Goal: Task Accomplishment & Management: Complete application form

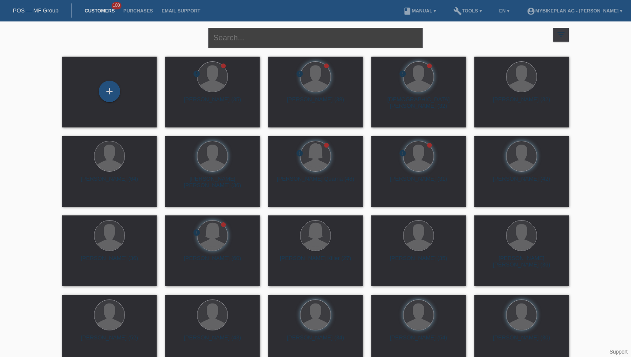
click at [317, 36] on input "text" at bounding box center [315, 38] width 215 height 20
click at [259, 41] on input "text" at bounding box center [315, 38] width 215 height 20
type input "Marc Beck"
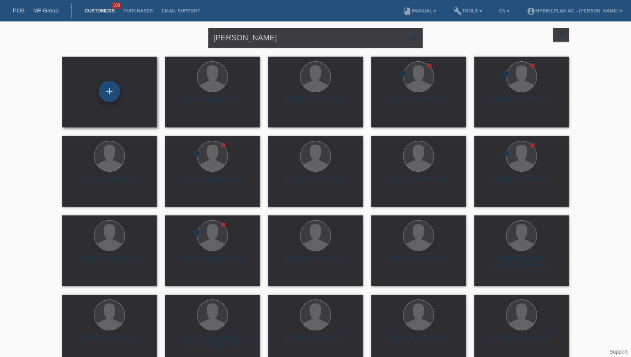
click at [110, 94] on div "+" at bounding box center [109, 91] width 21 height 21
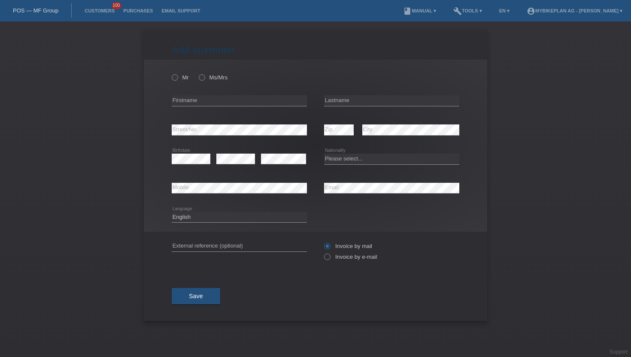
click at [171, 75] on div "Mr Ms/Mrs error Firstname Zip" at bounding box center [316, 146] width 344 height 172
click at [172, 76] on input "Mr" at bounding box center [175, 77] width 6 height 6
radio input "true"
click at [172, 76] on input "Mr" at bounding box center [175, 77] width 6 height 6
drag, startPoint x: 168, startPoint y: 101, endPoint x: 177, endPoint y: 101, distance: 8.6
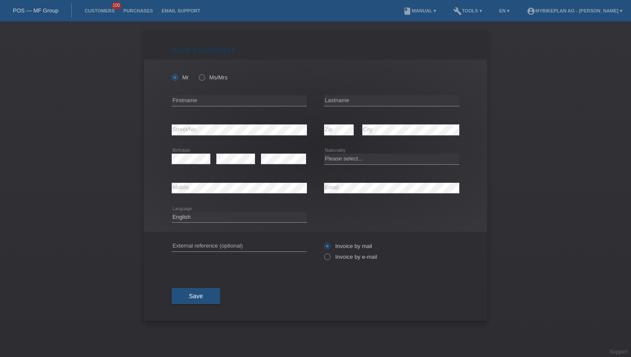
click at [170, 101] on div "Mr Ms/Mrs error Firstname Zip" at bounding box center [316, 146] width 344 height 172
click at [177, 101] on input "text" at bounding box center [239, 100] width 135 height 11
type input "[PERSON_NAME]"
click at [335, 103] on input "text" at bounding box center [391, 100] width 135 height 11
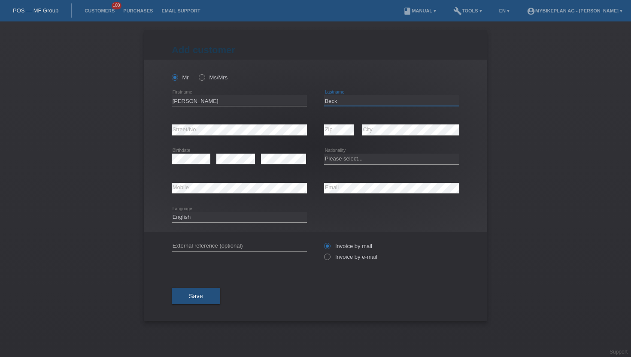
type input "Beck"
click at [344, 157] on select "Please select... Switzerland Austria Germany Liechtenstein ------------ Afghani…" at bounding box center [391, 159] width 135 height 10
select select "CH"
click at [324, 154] on select "Please select... Switzerland Austria Germany Liechtenstein ------------ Afghani…" at bounding box center [391, 159] width 135 height 10
click at [373, 177] on div "error Email" at bounding box center [391, 188] width 135 height 29
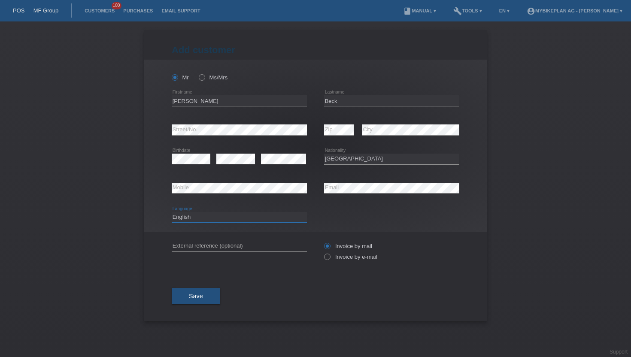
click at [216, 218] on select "Deutsch Français Italiano English" at bounding box center [239, 217] width 135 height 10
select select "de"
click at [172, 212] on select "Deutsch Français Italiano English" at bounding box center [239, 217] width 135 height 10
click at [371, 268] on div "Invoice by mail Invoice by e-mail" at bounding box center [391, 252] width 135 height 40
click at [369, 266] on div "Invoice by mail Invoice by e-mail" at bounding box center [391, 252] width 135 height 40
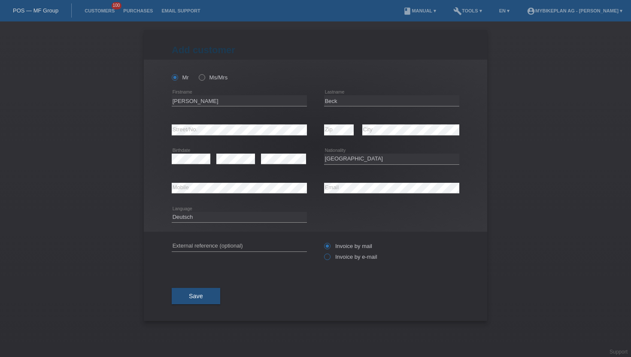
click at [374, 259] on label "Invoice by e-mail" at bounding box center [350, 257] width 53 height 6
click at [330, 259] on input "Invoice by e-mail" at bounding box center [327, 259] width 6 height 11
radio input "true"
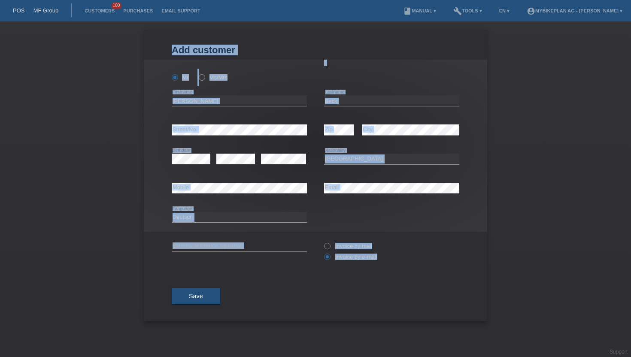
drag, startPoint x: 374, startPoint y: 259, endPoint x: 305, endPoint y: -396, distance: 658.2
click at [305, 0] on html "POS — MF Group Customers 100 Purchases Email Support menu account_circle" at bounding box center [315, 10] width 631 height 21
click at [187, 298] on button "Save" at bounding box center [196, 296] width 49 height 16
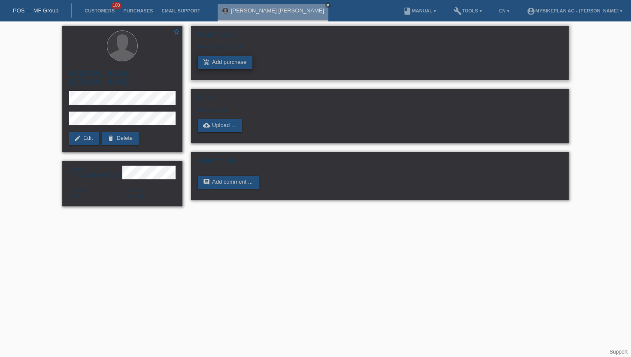
click at [234, 66] on link "add_shopping_cart Add purchase" at bounding box center [225, 62] width 55 height 13
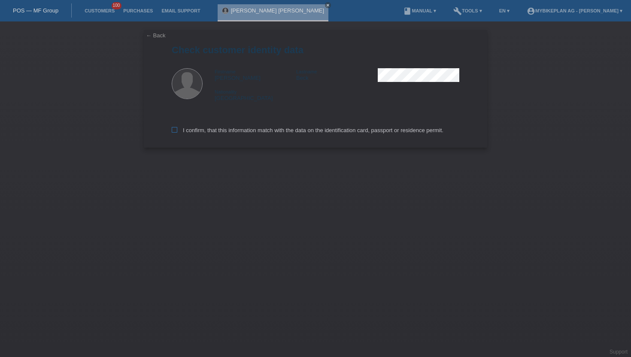
click at [188, 131] on label "I confirm, that this information match with the data on the identification card…" at bounding box center [308, 130] width 272 height 6
click at [177, 131] on input "I confirm, that this information match with the data on the identification card…" at bounding box center [175, 130] width 6 height 6
checkbox input "true"
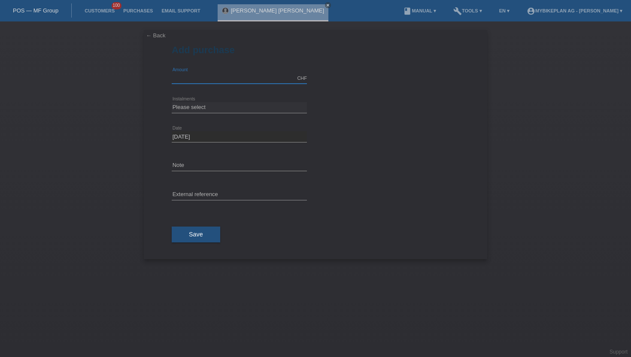
click at [197, 76] on input "text" at bounding box center [239, 78] width 135 height 11
type input "4799.00"
click at [190, 103] on select "Please select 6 instalments 12 instalments 18 instalments 24 instalments 36 ins…" at bounding box center [239, 107] width 135 height 10
select select "486"
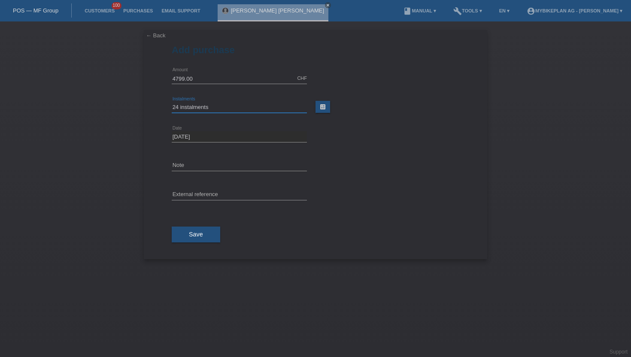
click at [172, 102] on select "Please select 6 instalments 12 instalments 18 instalments 24 instalments 36 ins…" at bounding box center [239, 107] width 135 height 10
click at [195, 188] on div "error External reference" at bounding box center [239, 195] width 135 height 29
click at [192, 188] on div "error External reference" at bounding box center [239, 195] width 135 height 29
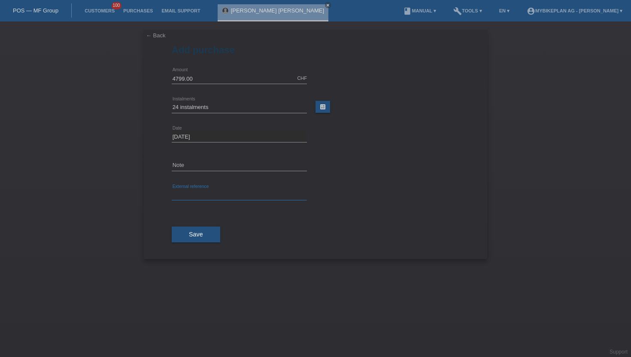
click at [208, 192] on input "text" at bounding box center [239, 195] width 135 height 11
paste input "45534168453"
type input "45534168453"
click at [194, 240] on button "Save" at bounding box center [196, 235] width 49 height 16
